Goal: Task Accomplishment & Management: Use online tool/utility

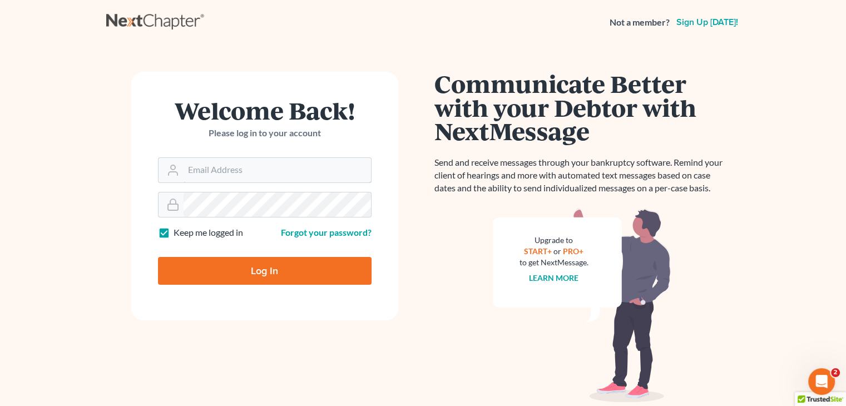
type input "[EMAIL_ADDRESS][DOMAIN_NAME]"
click at [290, 272] on input "Log In" at bounding box center [265, 271] width 214 height 28
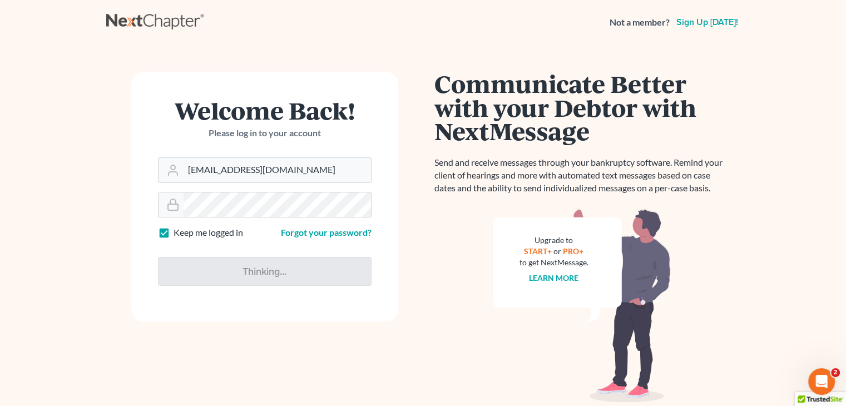
type input "Thinking..."
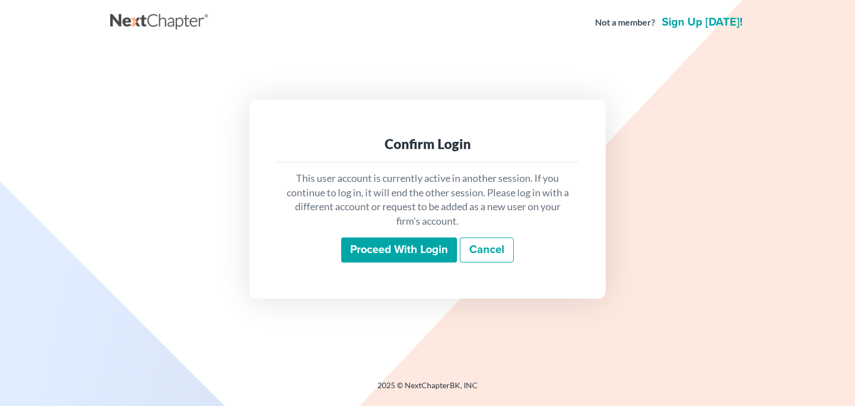
click at [358, 247] on input "Proceed with login" at bounding box center [399, 251] width 116 height 26
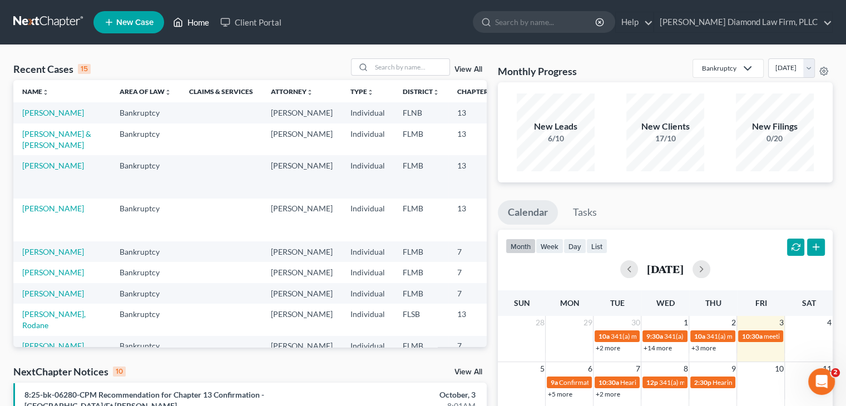
click at [187, 20] on link "Home" at bounding box center [190, 22] width 47 height 20
click at [393, 70] on input "search" at bounding box center [411, 67] width 78 height 16
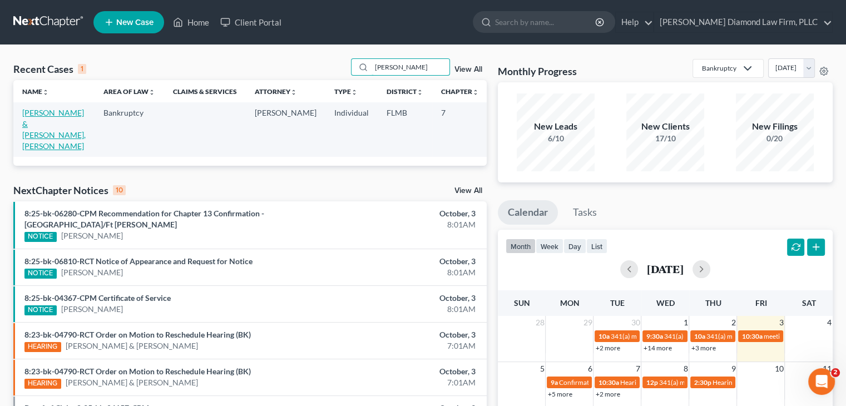
type input "[PERSON_NAME]"
click at [33, 126] on link "[PERSON_NAME] & [PERSON_NAME], [PERSON_NAME]" at bounding box center [53, 129] width 63 height 43
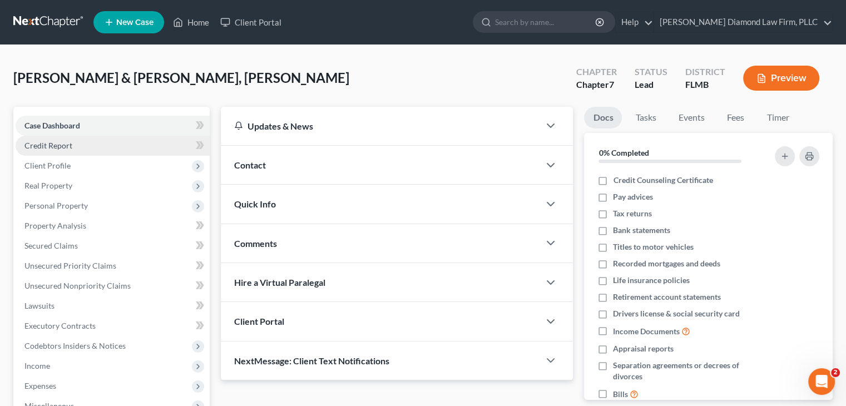
click at [35, 141] on span "Credit Report" at bounding box center [48, 145] width 48 height 9
